Goal: Information Seeking & Learning: Learn about a topic

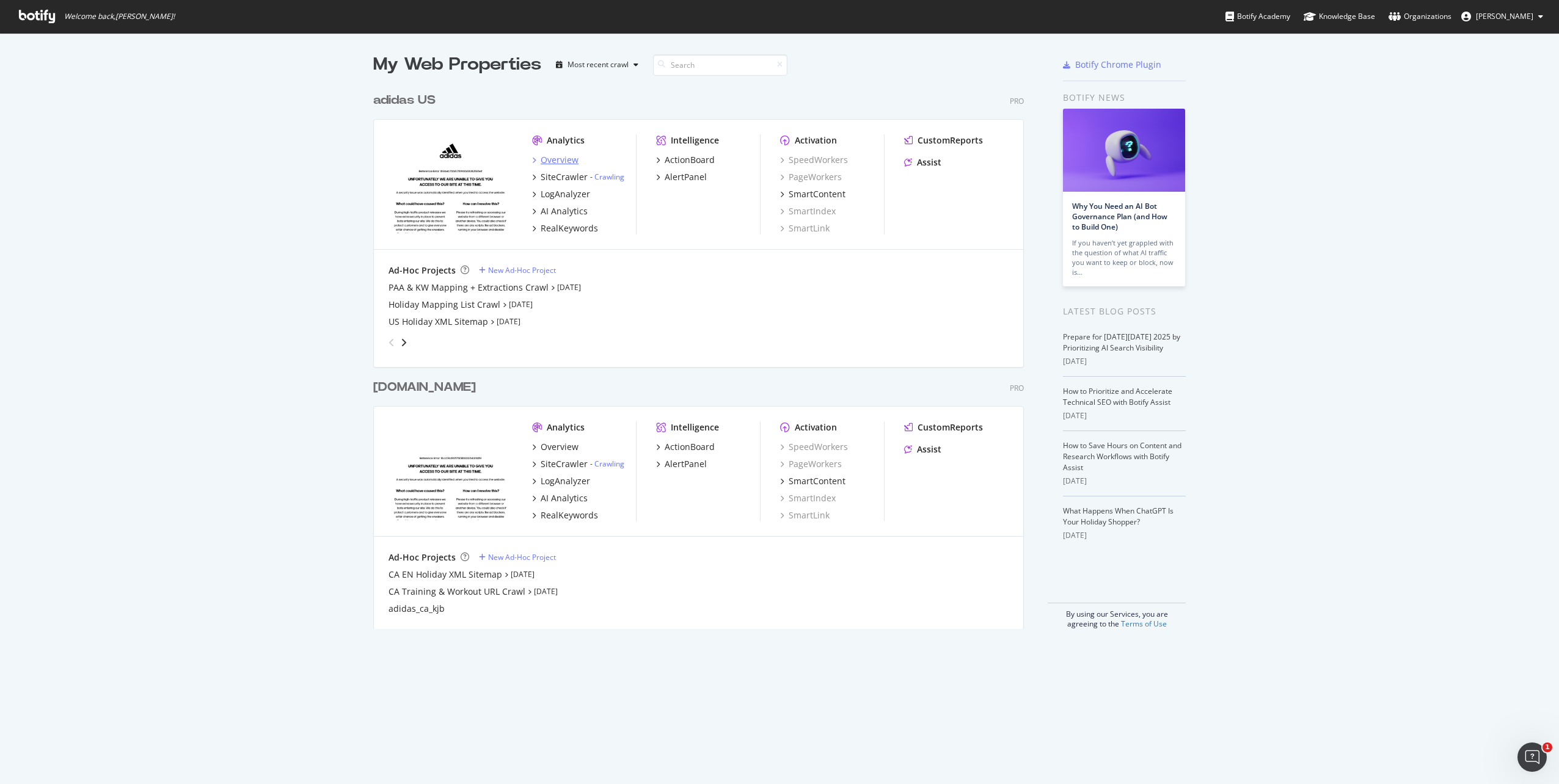
click at [550, 162] on div "Overview" at bounding box center [560, 160] width 38 height 12
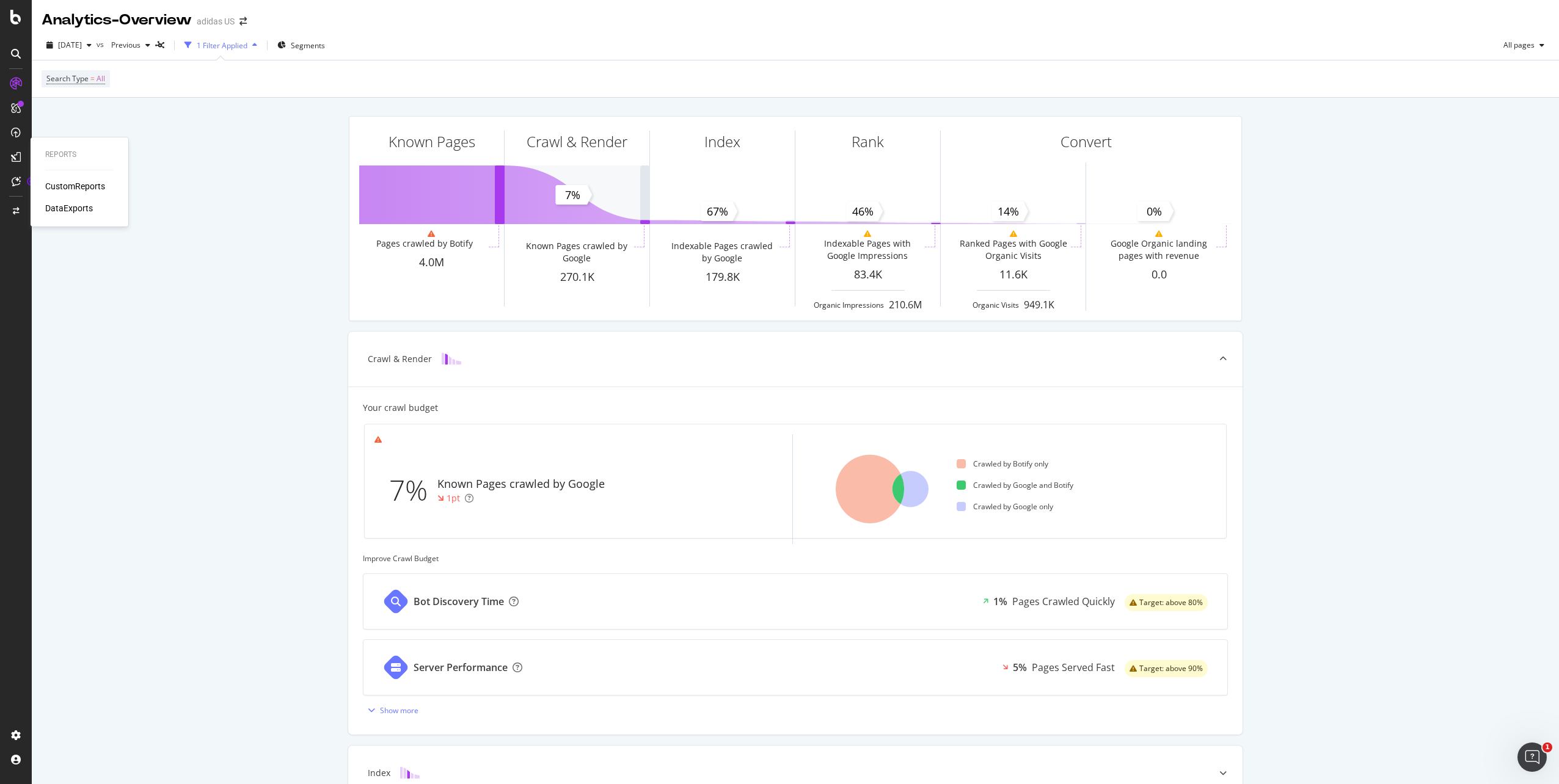
click at [93, 190] on div "CustomReports" at bounding box center [75, 187] width 60 height 12
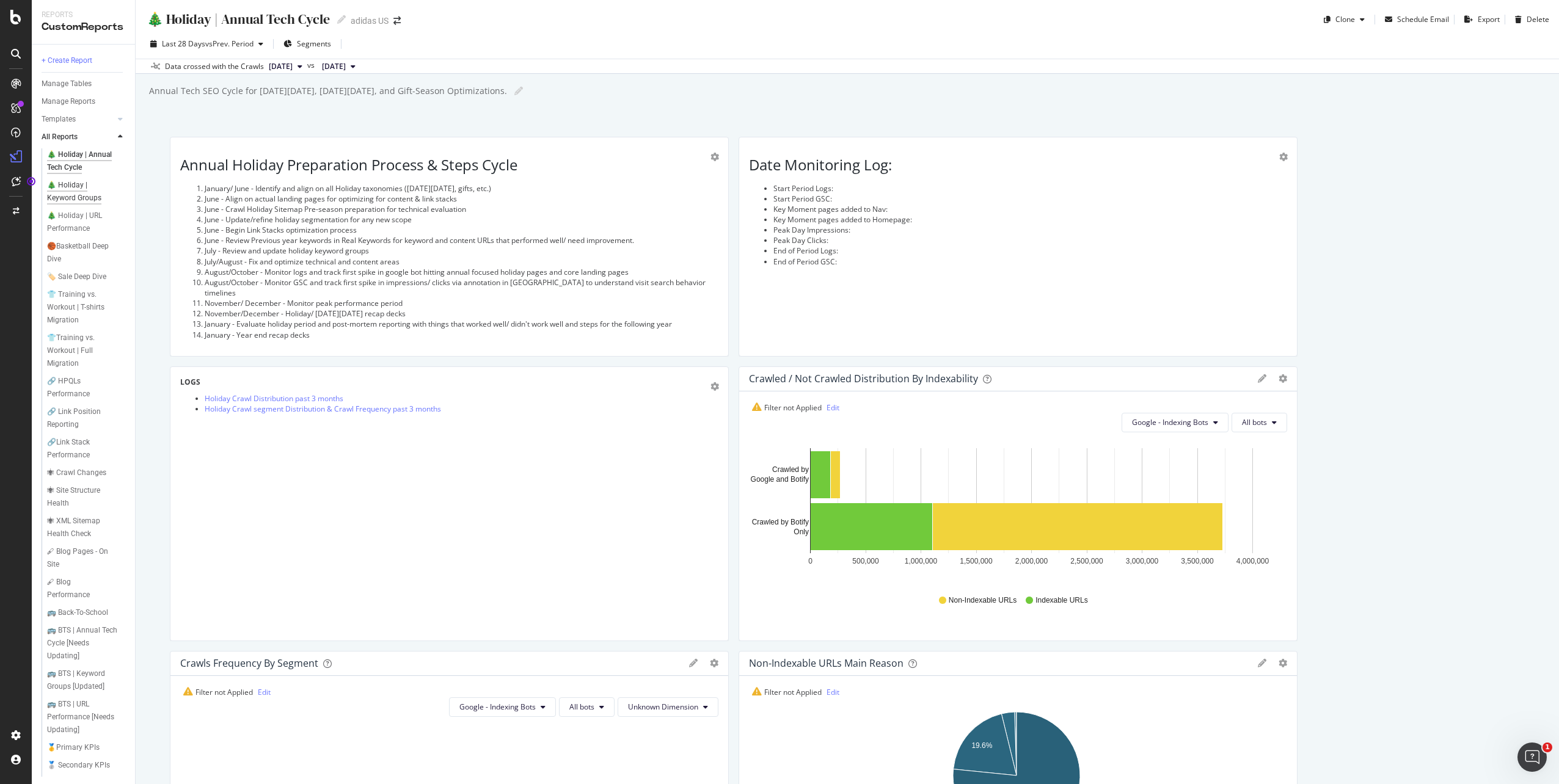
click at [71, 190] on div "🎄 Holiday | Keyword Groups" at bounding box center [82, 192] width 71 height 26
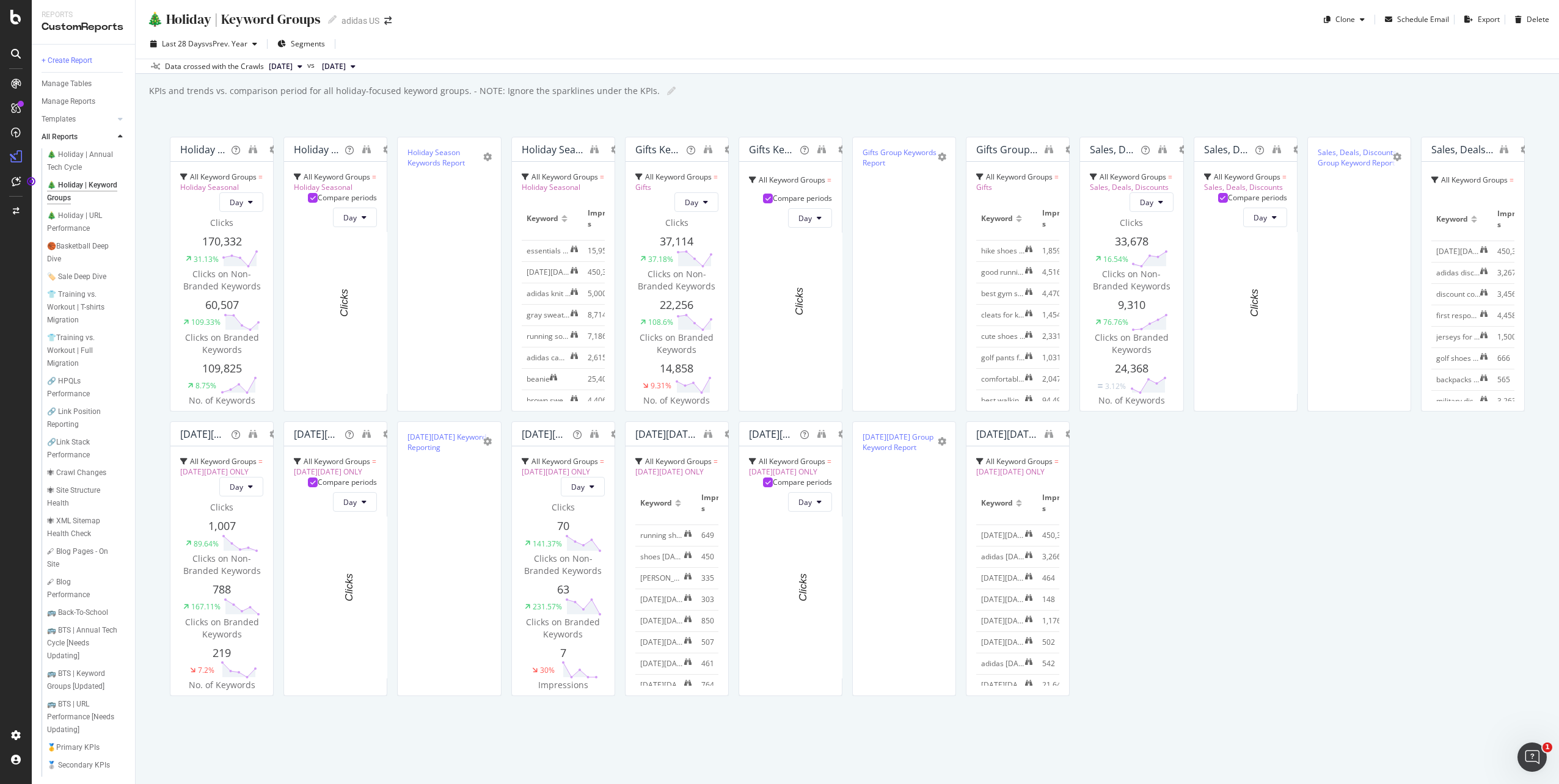
scroll to position [2889, 0]
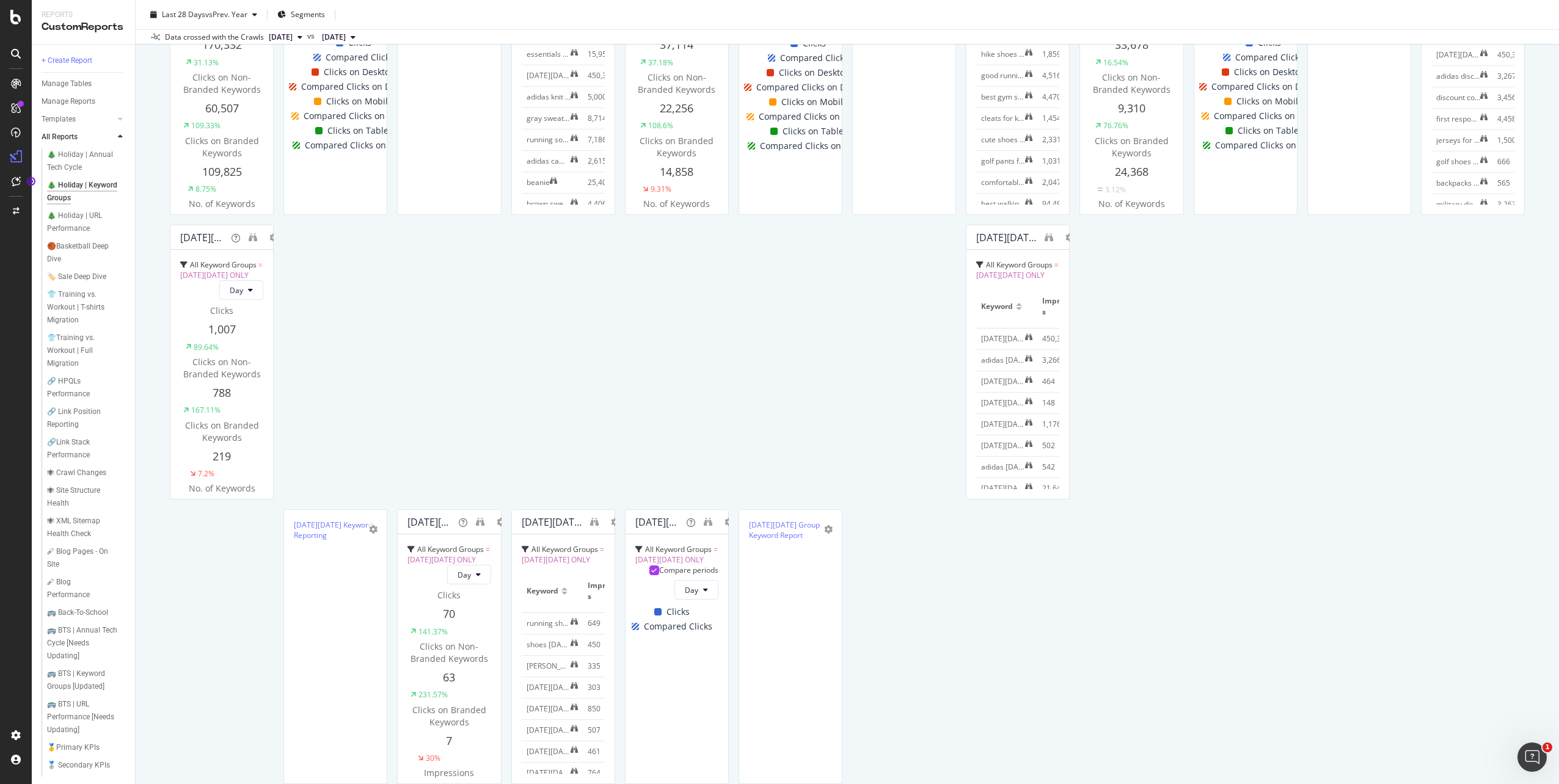
click at [1030, 487] on div "Holiday Seasonal Group - KPIs All Keyword Groups = Holiday Seasonal Day Clicks …" at bounding box center [847, 219] width 1355 height 559
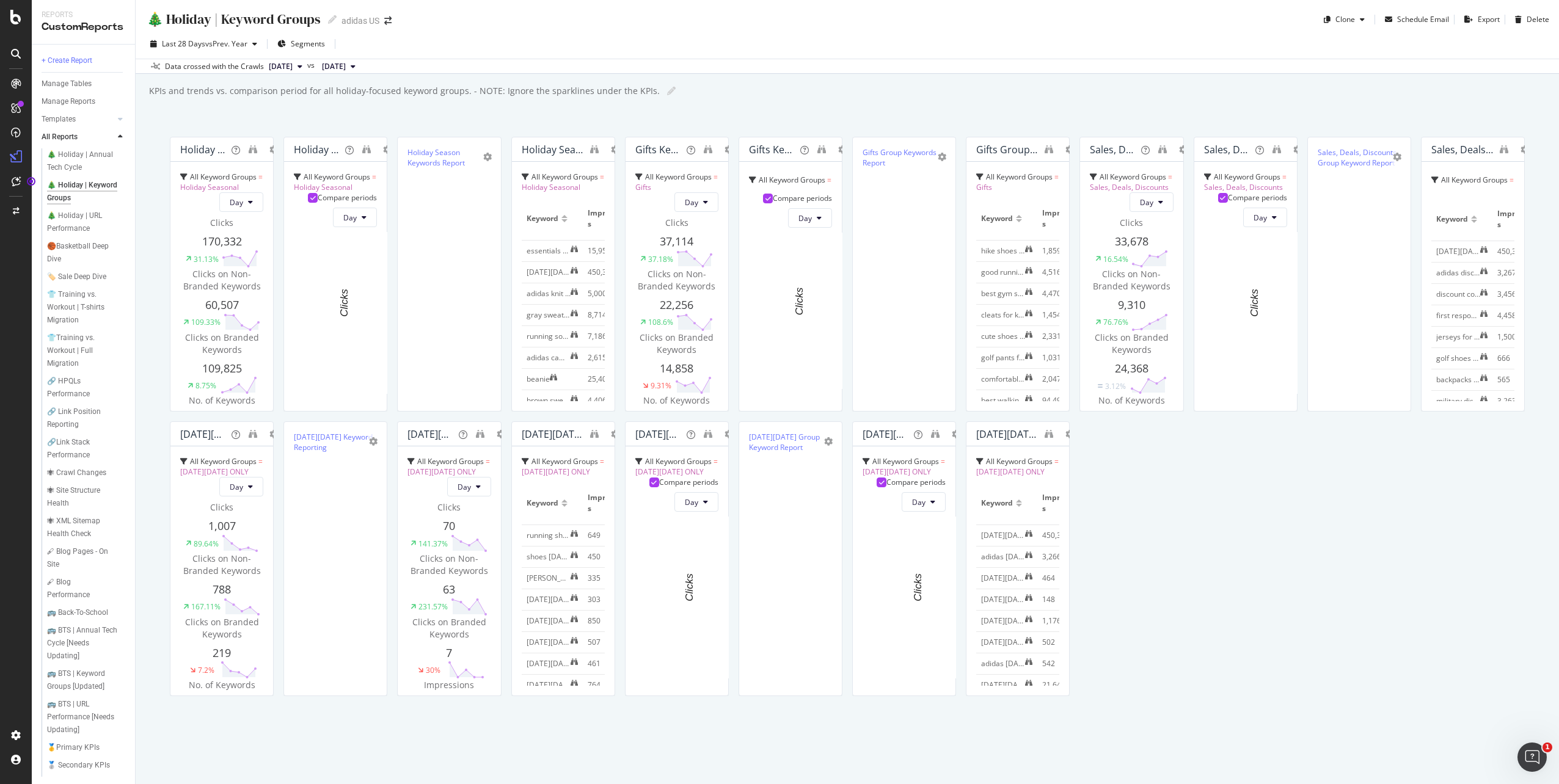
click at [377, 431] on div "[DATE][DATE] Keyword Reporting" at bounding box center [335, 558] width 83 height 254
click at [90, 214] on div "🎄 Holiday | URL Performance" at bounding box center [82, 222] width 71 height 26
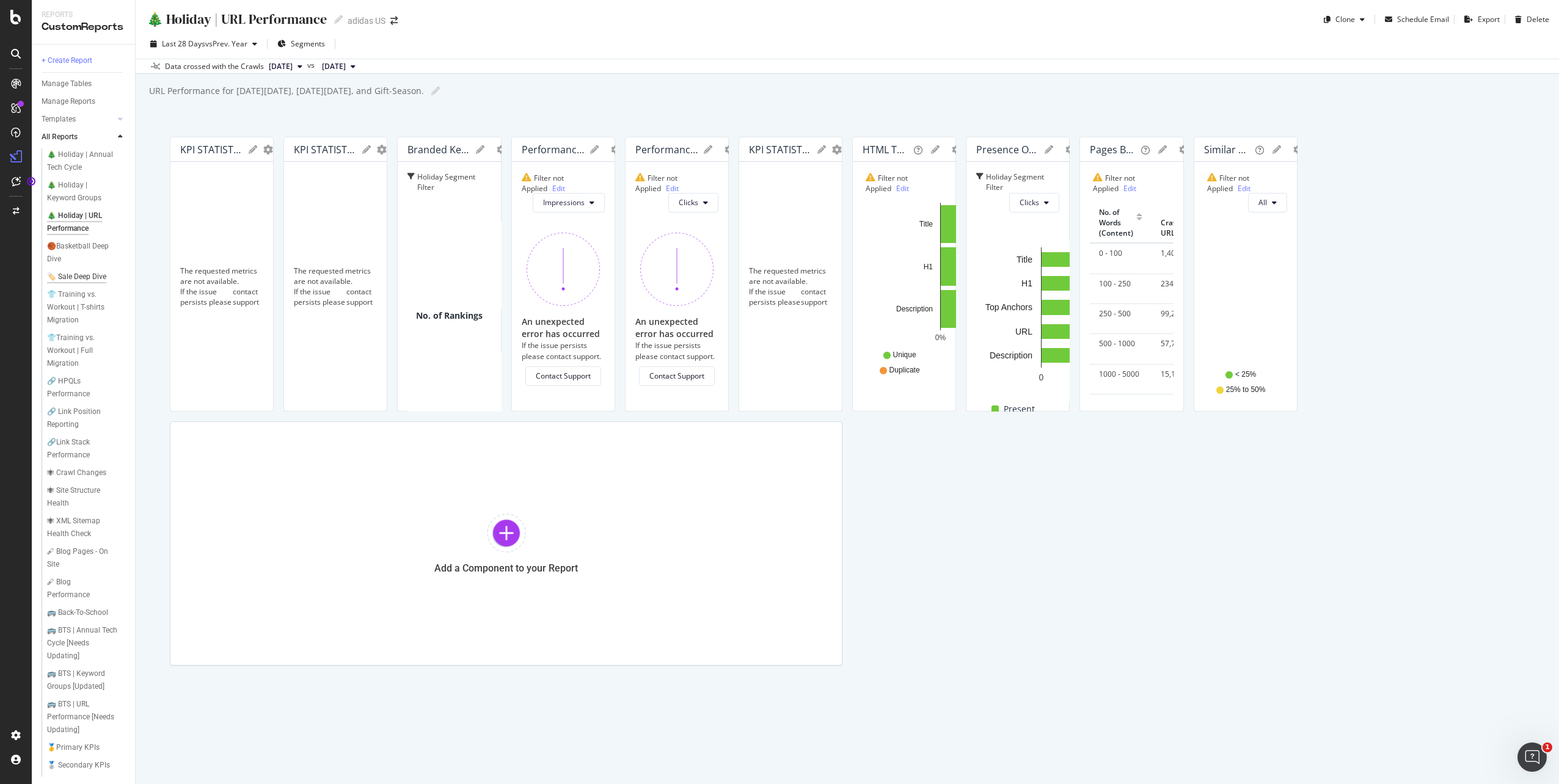
click at [72, 276] on div "🏷️ Sale Deep Dive" at bounding box center [77, 277] width 59 height 13
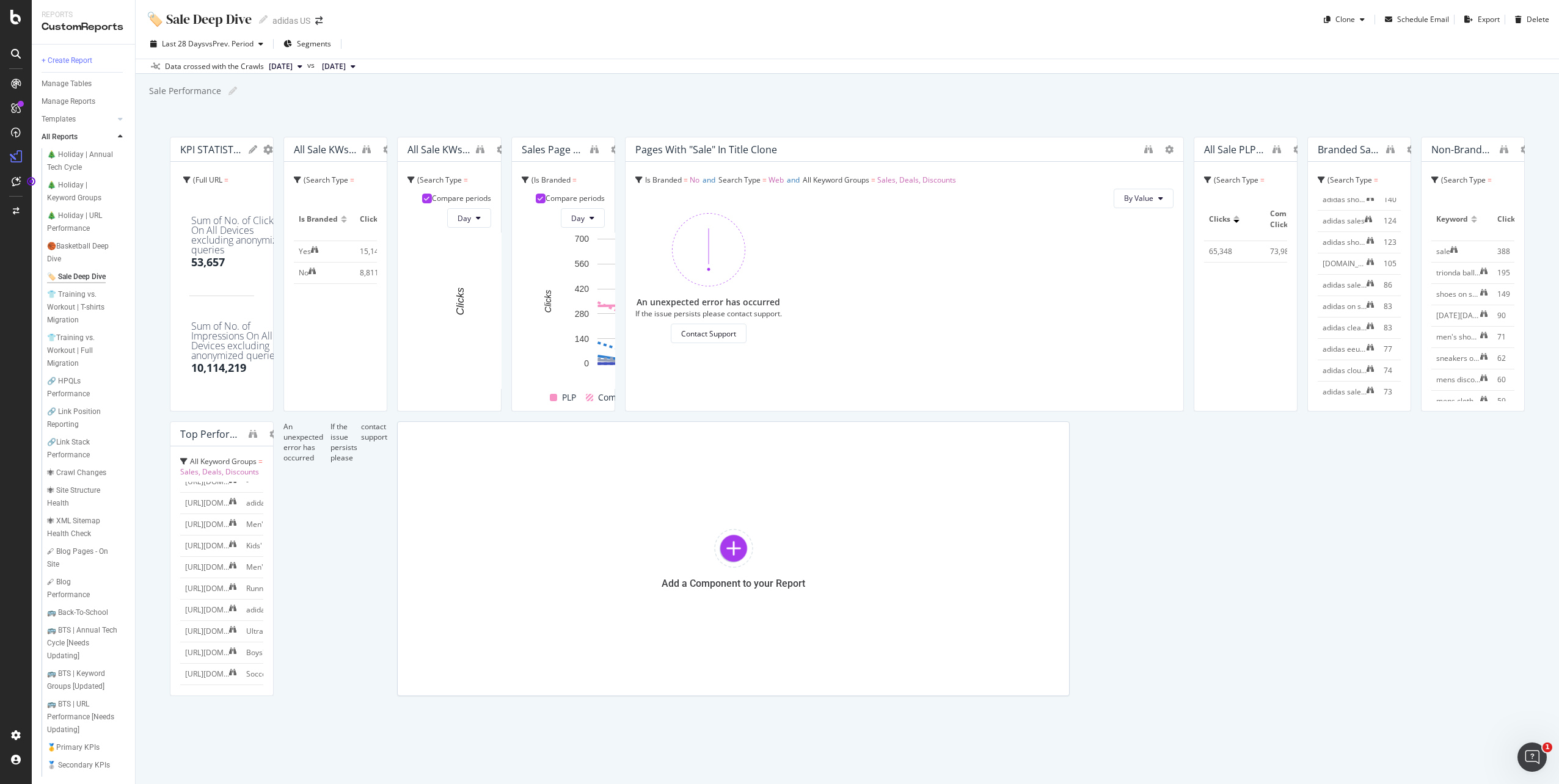
scroll to position [916, 0]
click at [78, 196] on div "🎄 Holiday | Keyword Groups" at bounding box center [82, 192] width 71 height 26
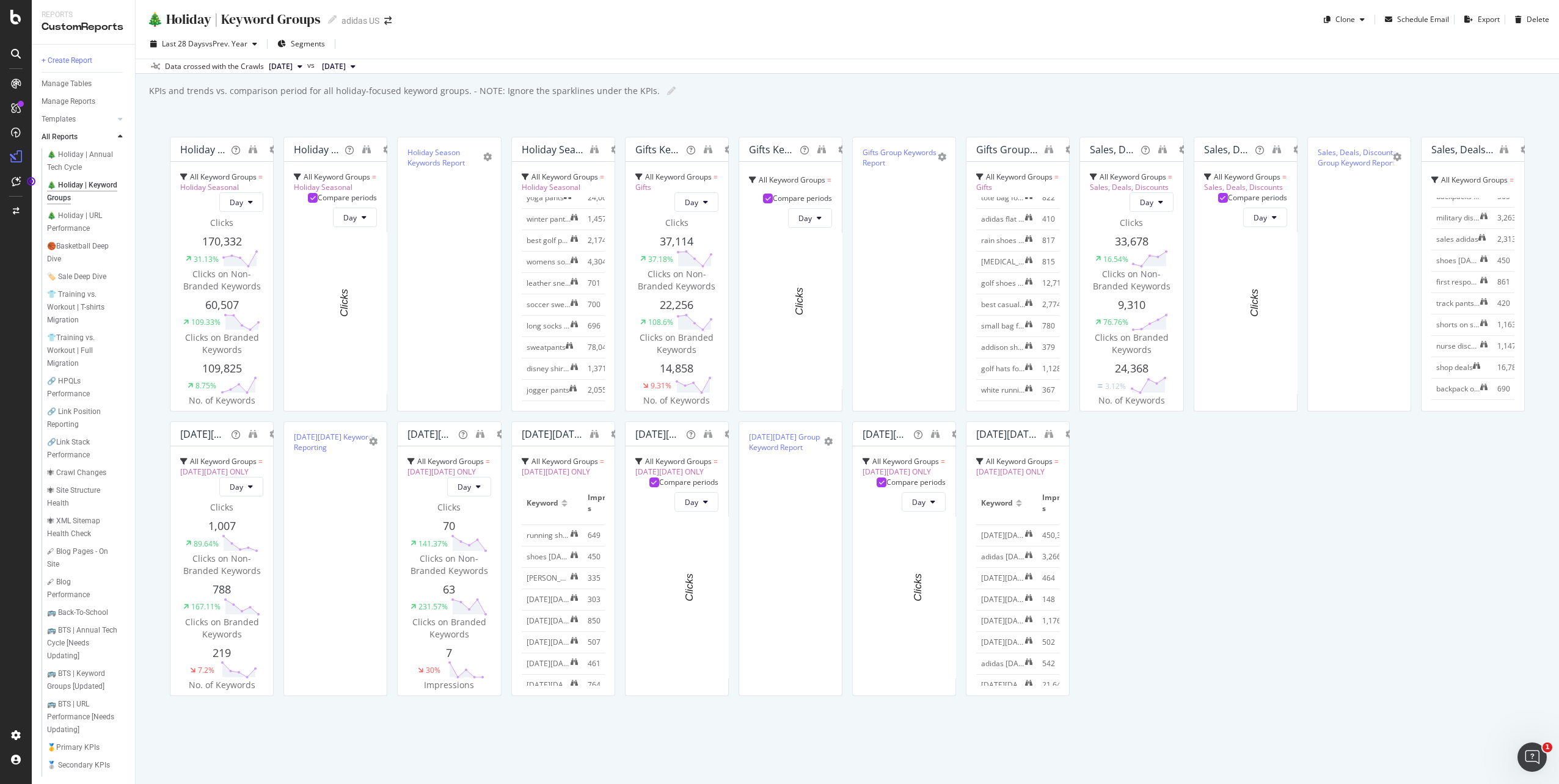
scroll to position [3923, 0]
